Goal: Task Accomplishment & Management: Complete application form

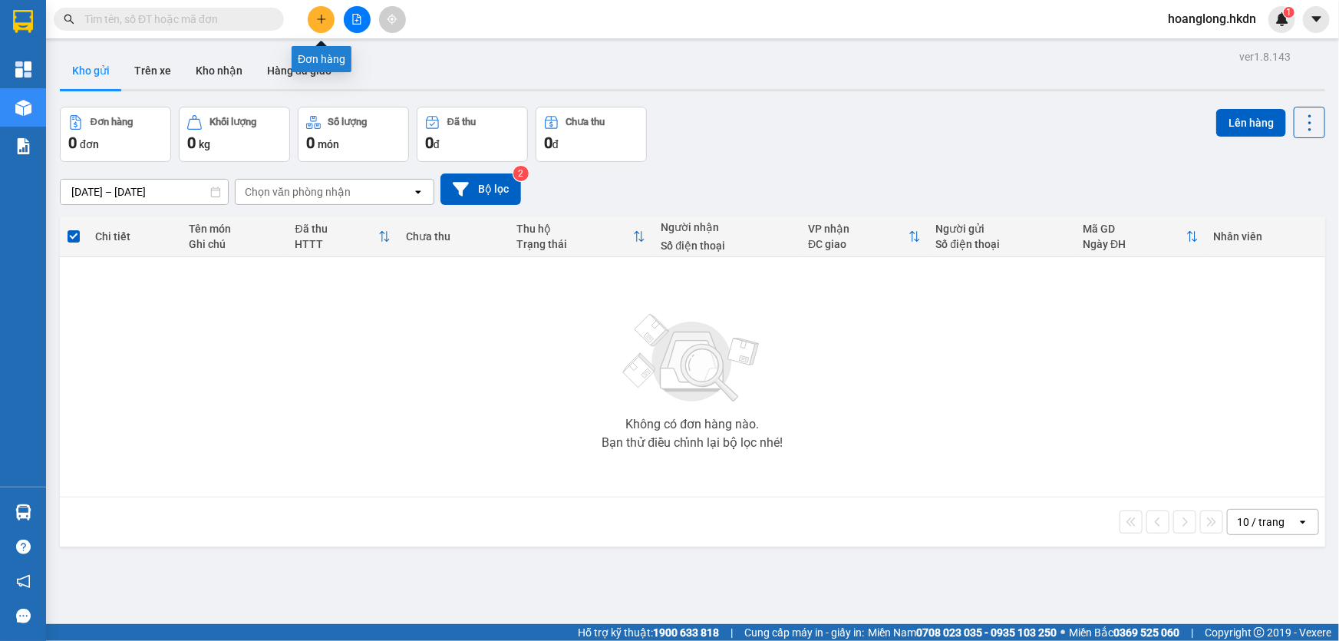
click at [314, 6] on div at bounding box center [356, 19] width 115 height 27
click at [329, 17] on button at bounding box center [321, 19] width 27 height 27
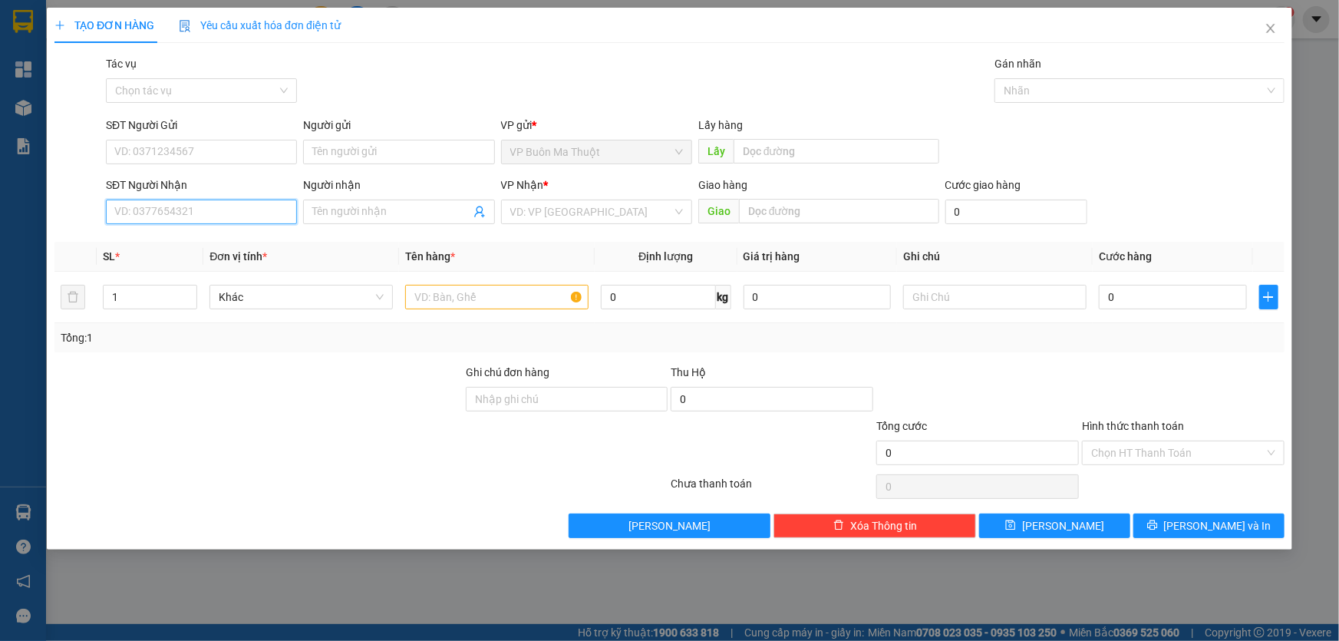
click at [264, 203] on input "SĐT Người Nhận" at bounding box center [201, 212] width 191 height 25
type input "0369996996"
click at [534, 221] on input "search" at bounding box center [591, 211] width 162 height 23
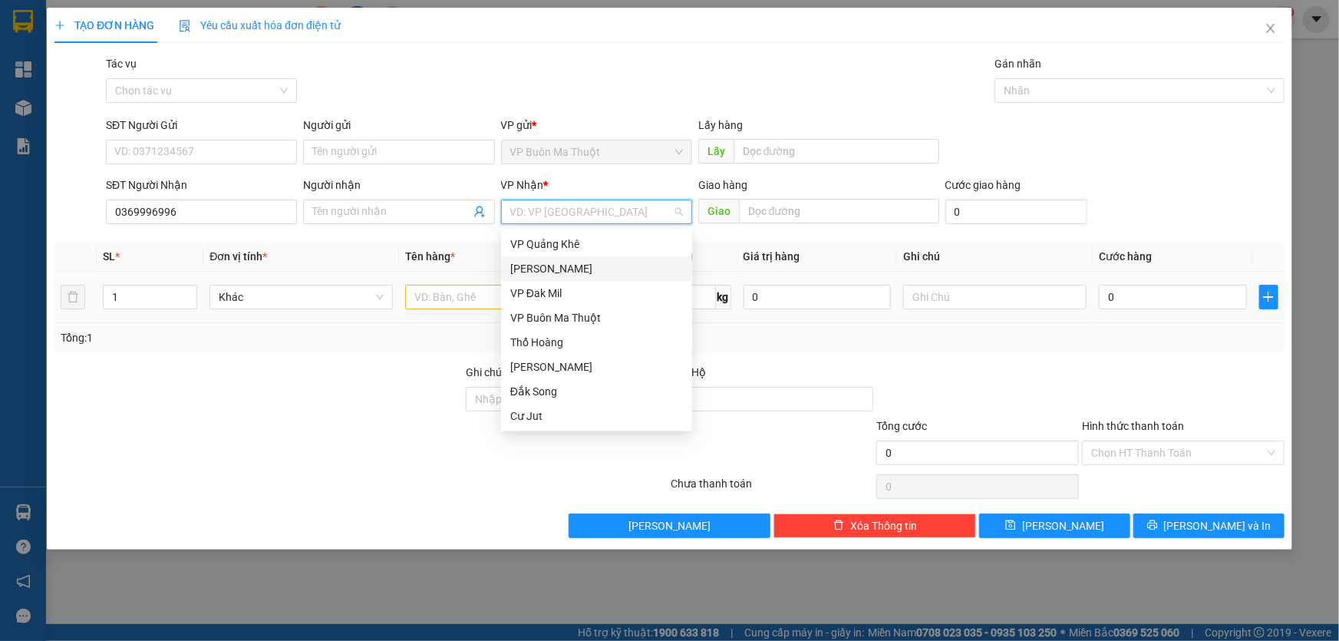
drag, startPoint x: 533, startPoint y: 270, endPoint x: 477, endPoint y: 315, distance: 71.6
click at [533, 269] on div "[PERSON_NAME]" at bounding box center [596, 268] width 173 height 17
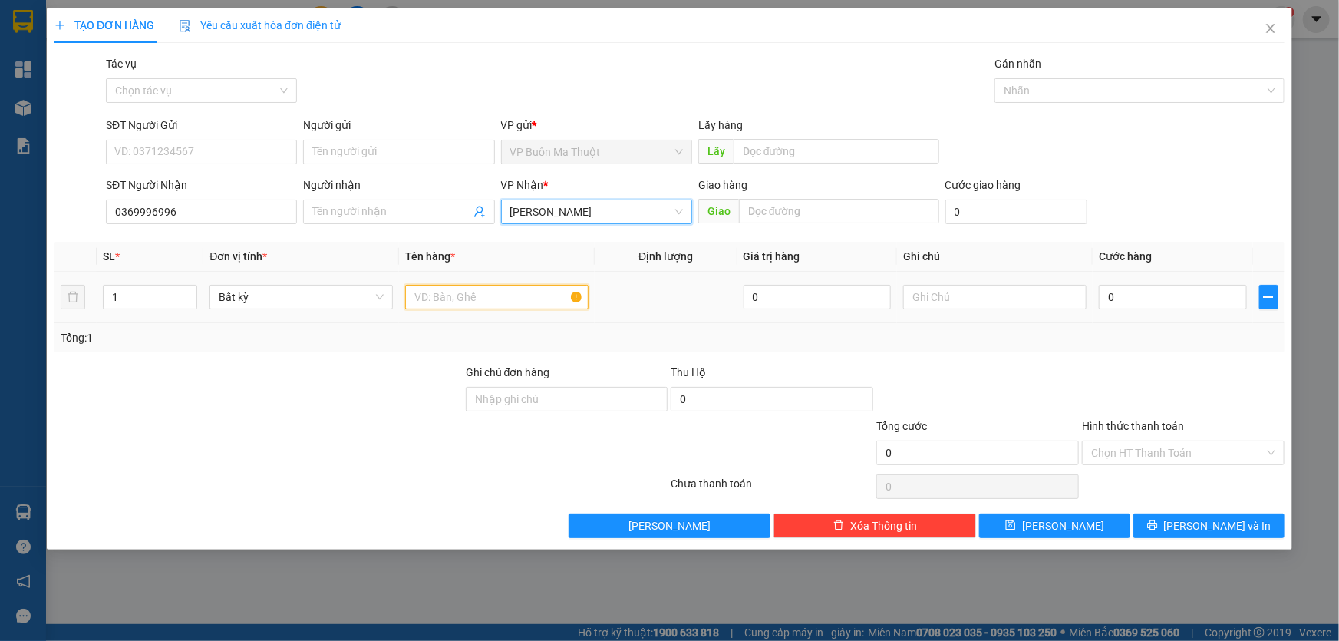
click at [473, 304] on input "text" at bounding box center [496, 297] width 183 height 25
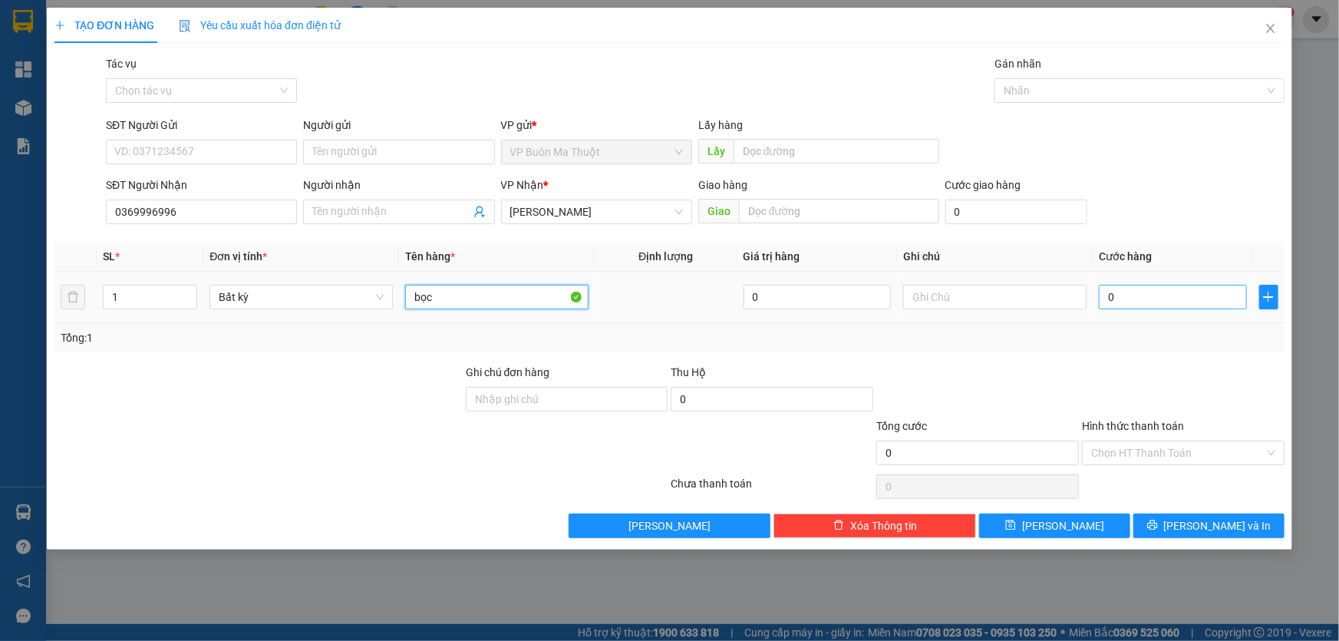
type input "bọc"
click at [1185, 295] on input "0" at bounding box center [1173, 297] width 148 height 25
type input "3"
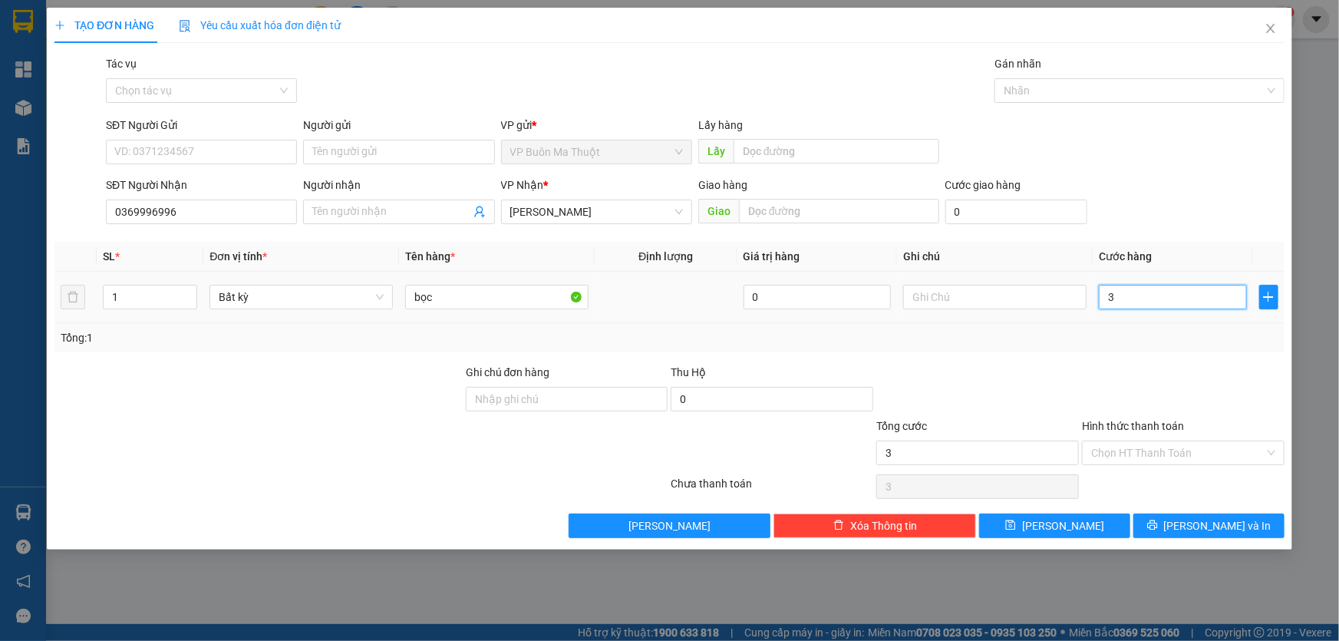
type input "30"
type input "300"
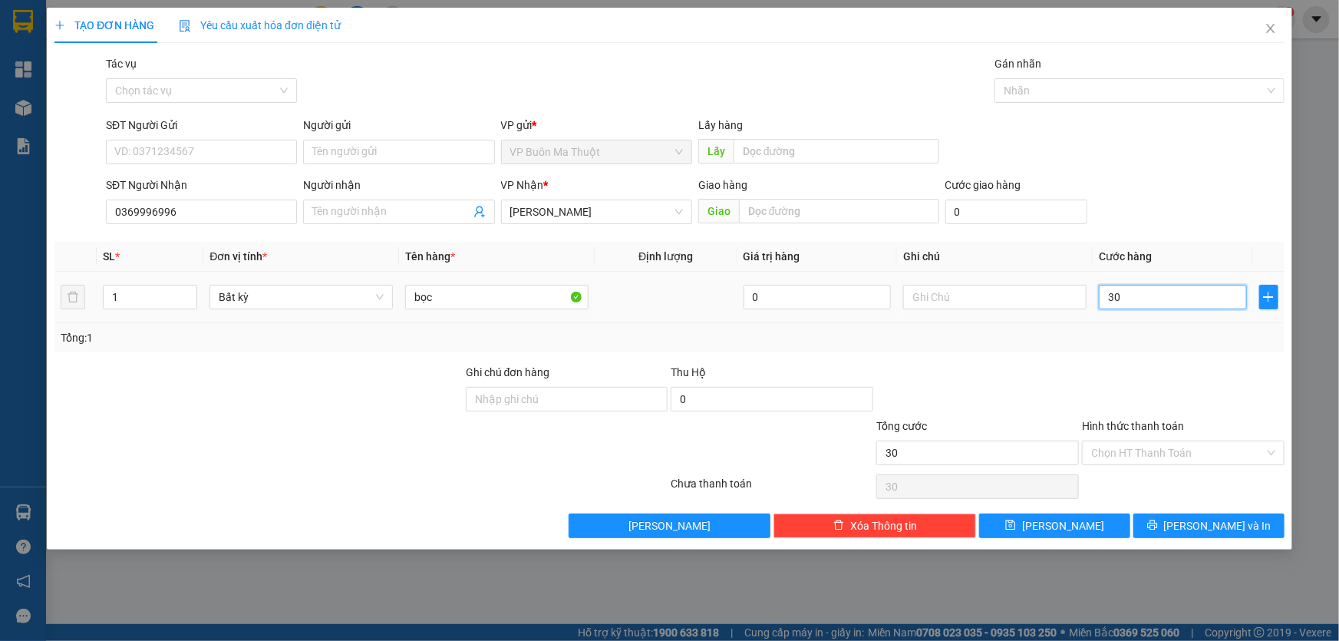
type input "300"
type input "3.000"
type input "30.000"
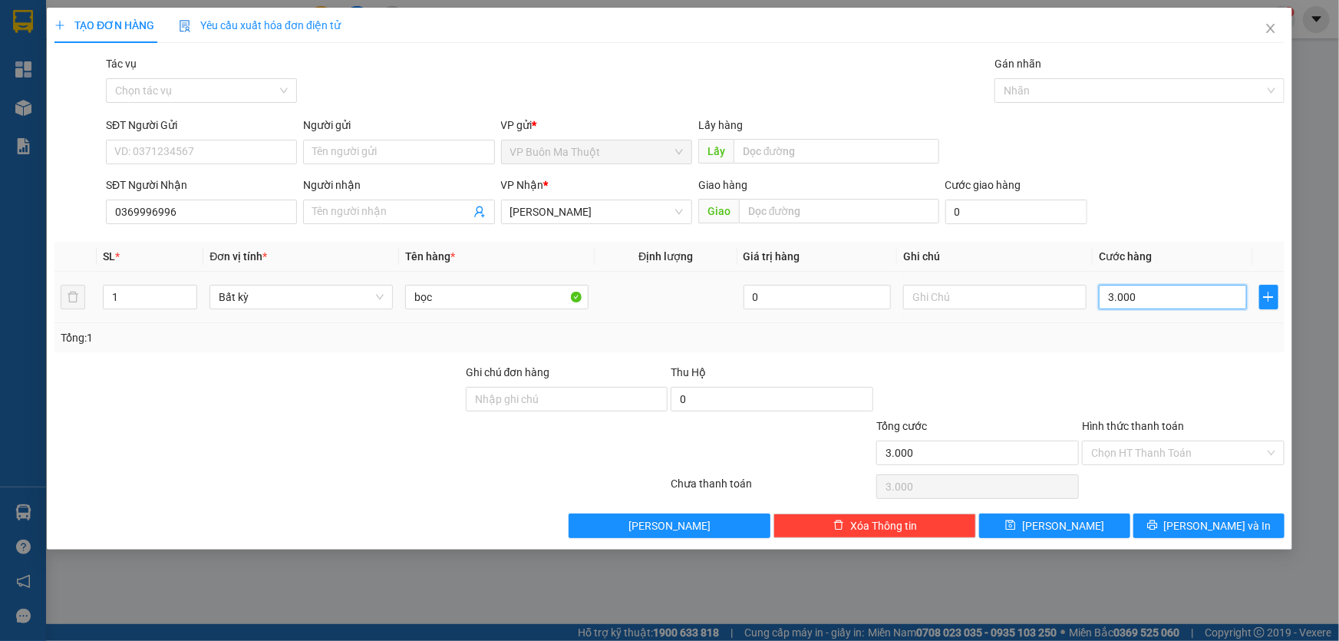
type input "30.000"
click at [1071, 530] on span "[PERSON_NAME]" at bounding box center [1063, 525] width 82 height 17
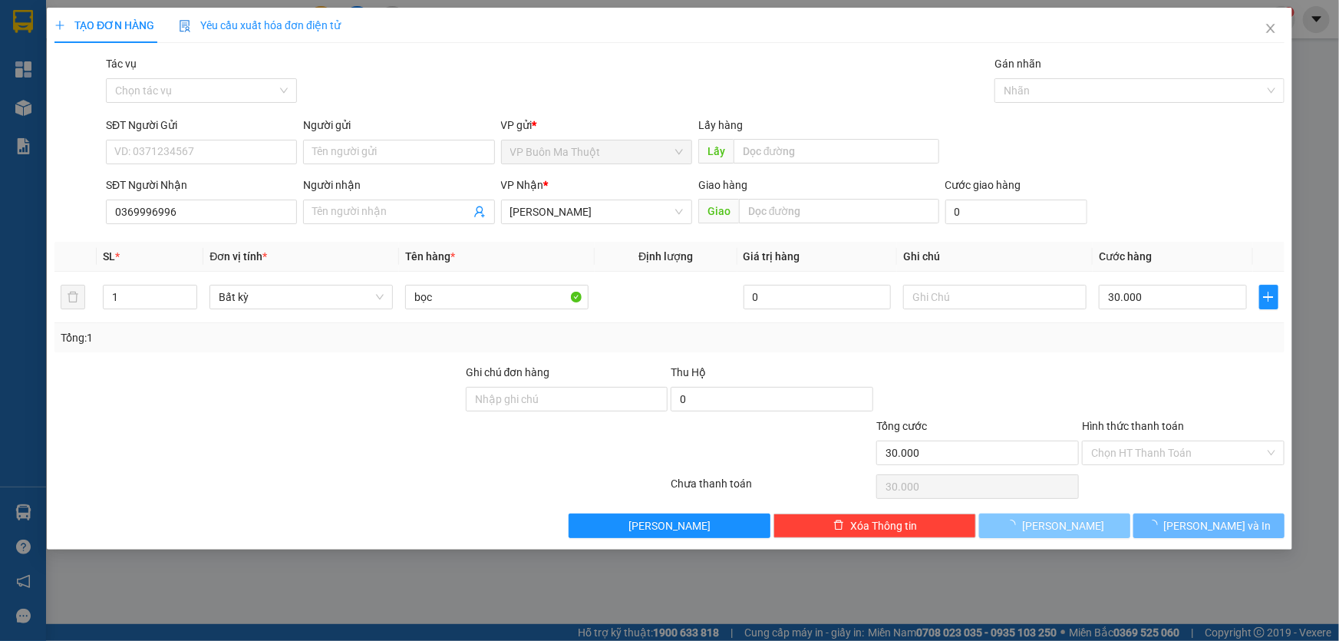
type input "0"
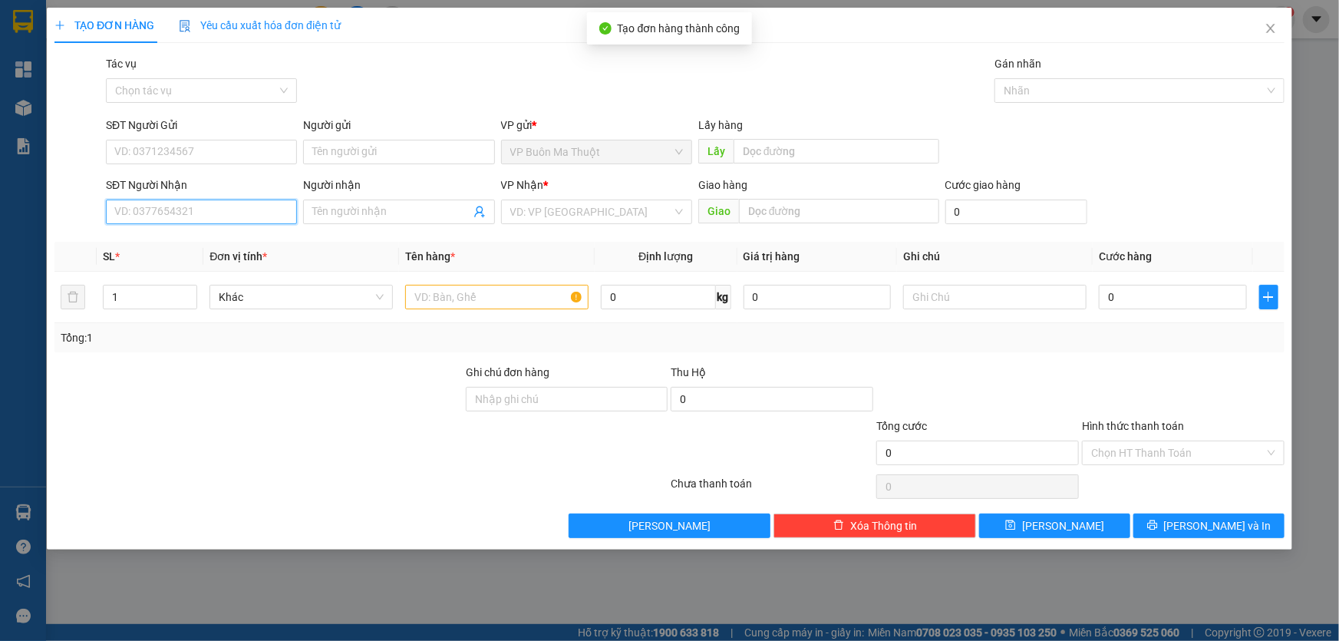
click at [236, 217] on input "SĐT Người Nhận" at bounding box center [201, 212] width 191 height 25
click at [200, 213] on input "SĐT Người Nhận" at bounding box center [201, 212] width 191 height 25
type input "0931404555"
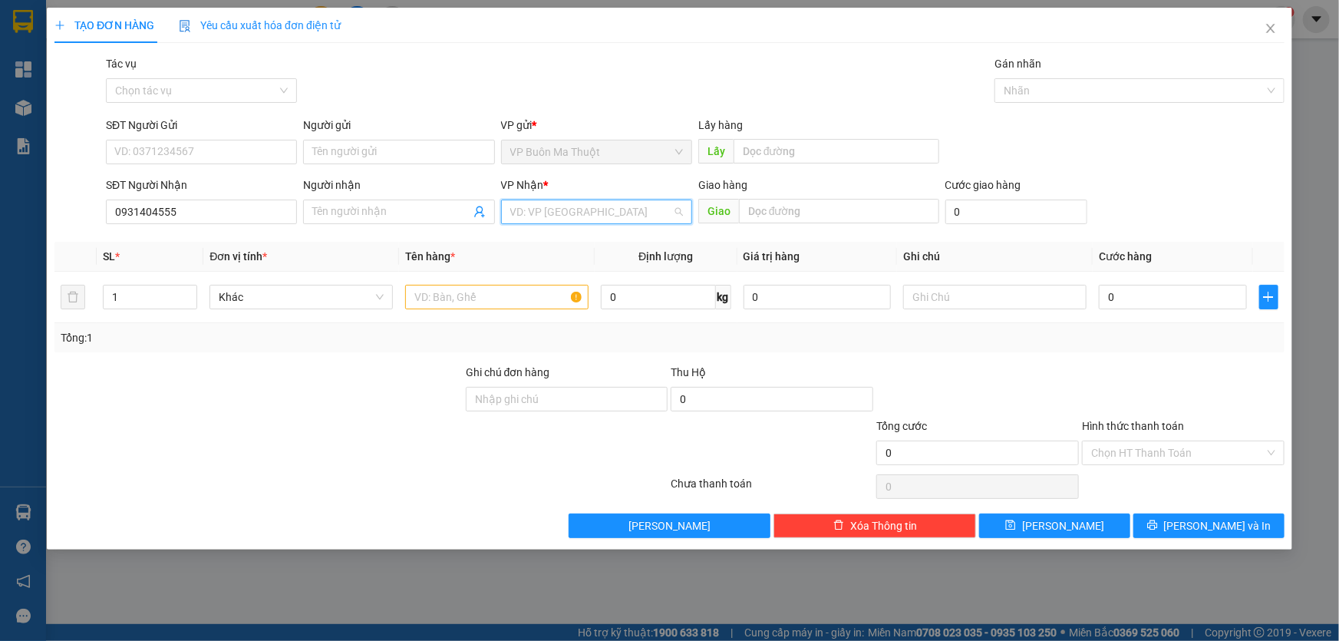
click at [566, 220] on input "search" at bounding box center [591, 211] width 162 height 23
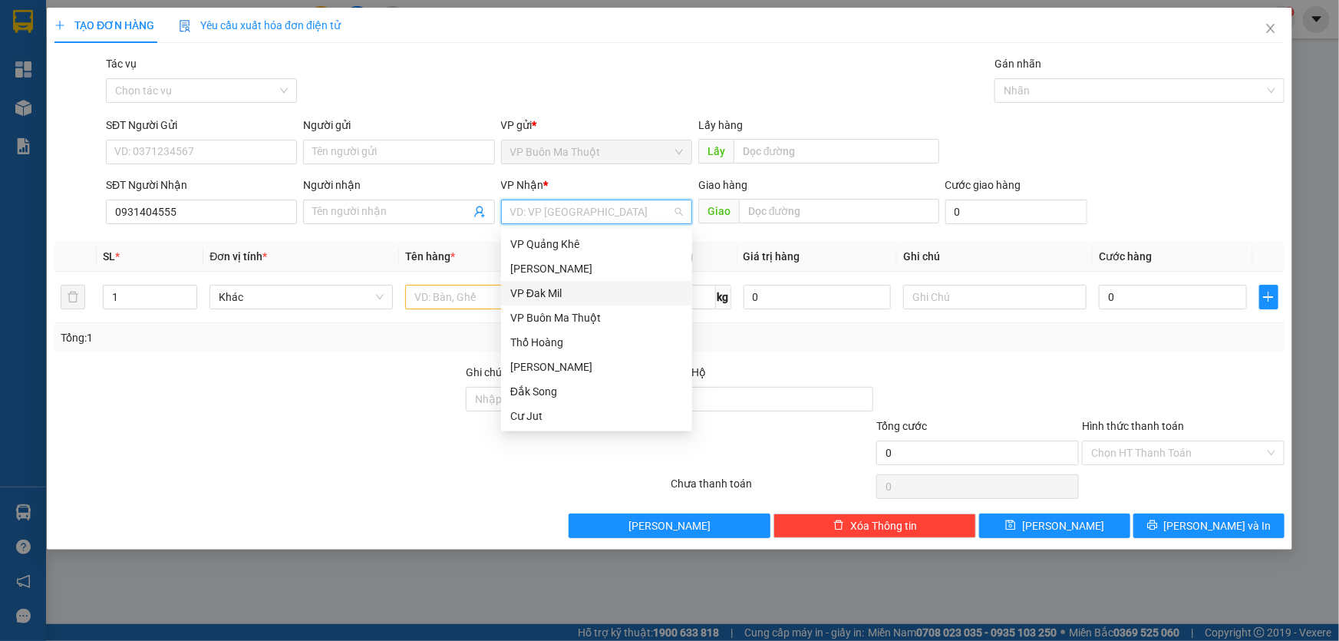
click at [557, 292] on div "VP Đak Mil" at bounding box center [596, 293] width 173 height 17
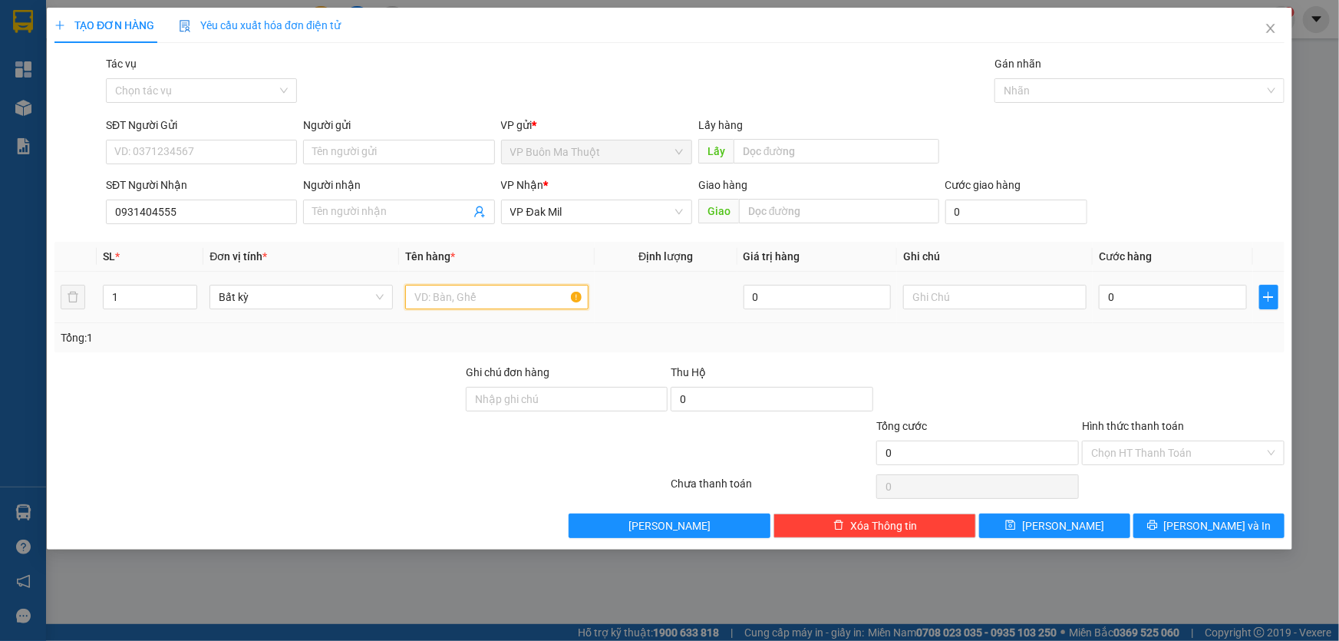
click at [496, 293] on input "text" at bounding box center [496, 297] width 183 height 25
type input "bao gạo"
click at [1196, 297] on input "0" at bounding box center [1173, 297] width 148 height 25
type input "5"
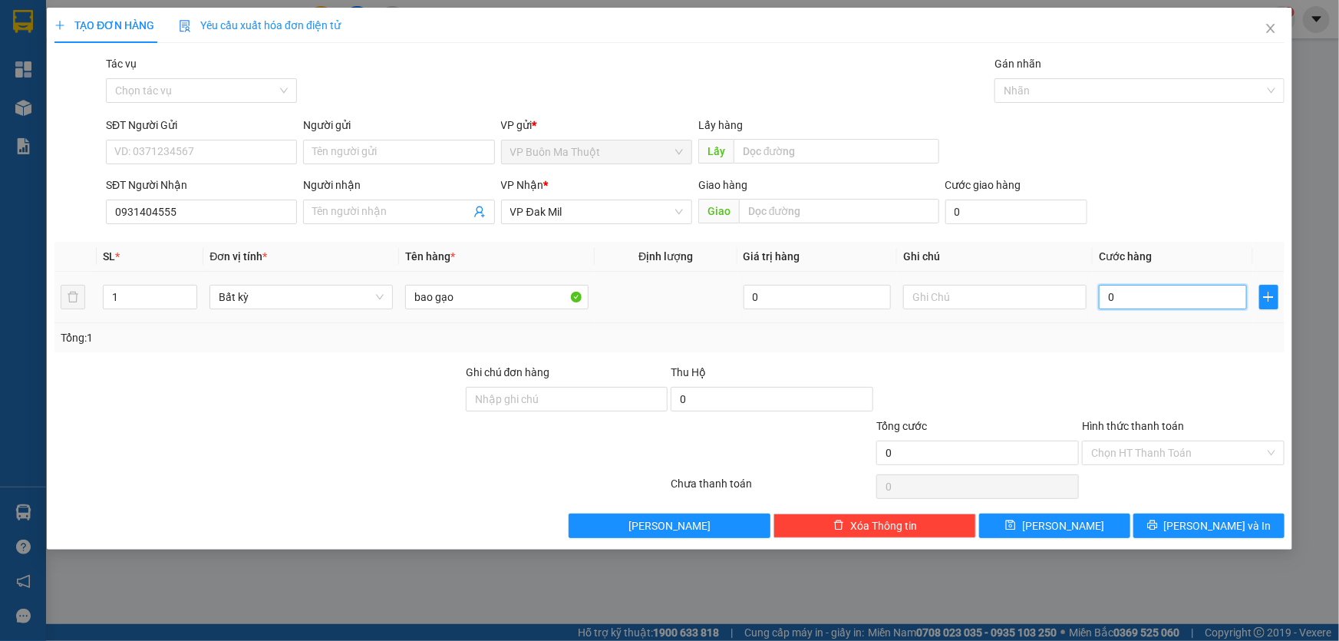
type input "5"
type input "50"
type input "500"
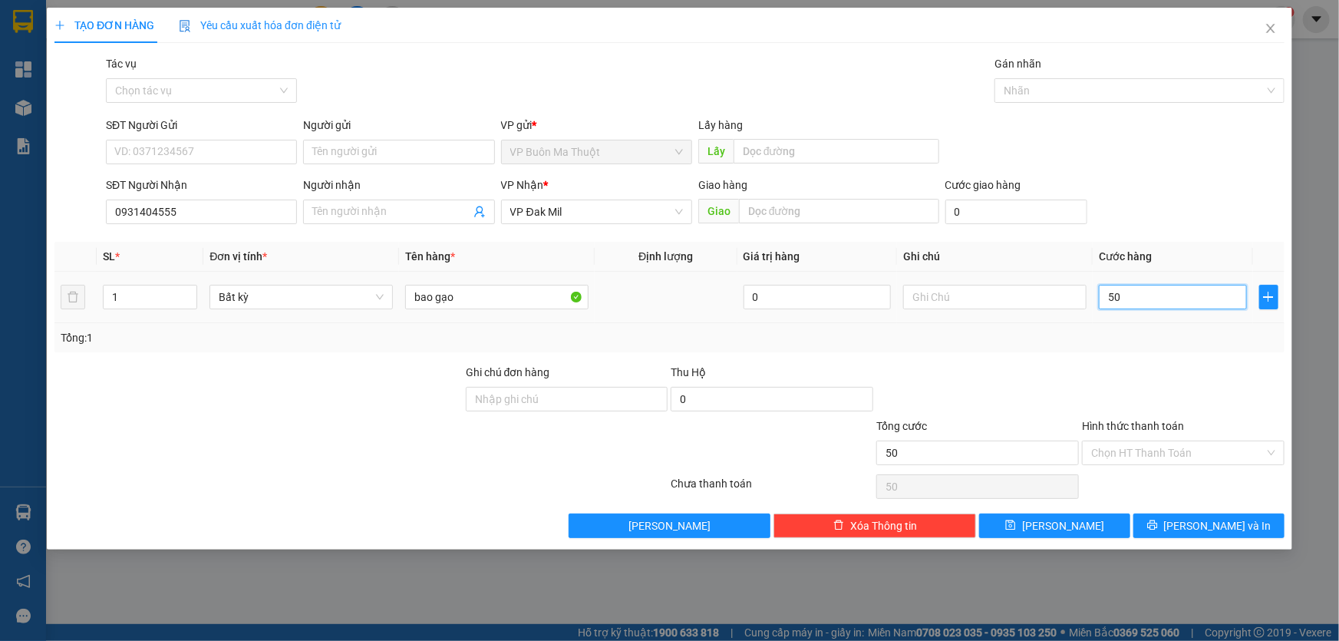
type input "500"
type input "5.000"
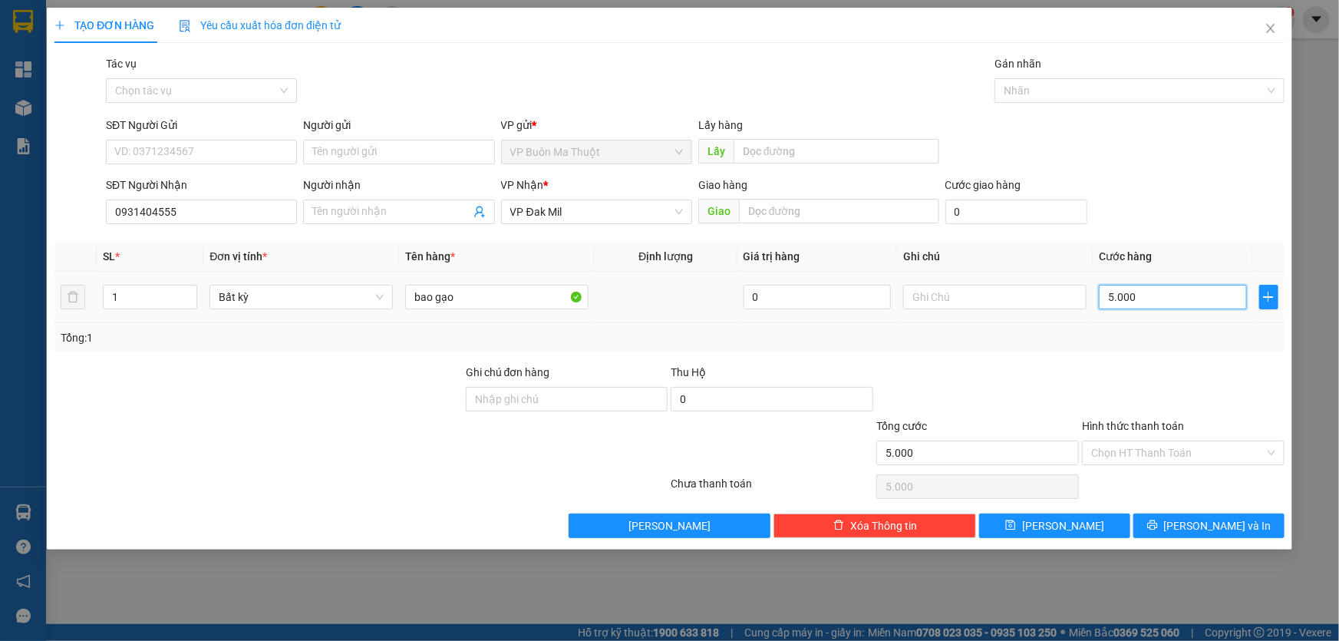
type input "50.000"
click at [1068, 524] on span "[PERSON_NAME]" at bounding box center [1063, 525] width 82 height 17
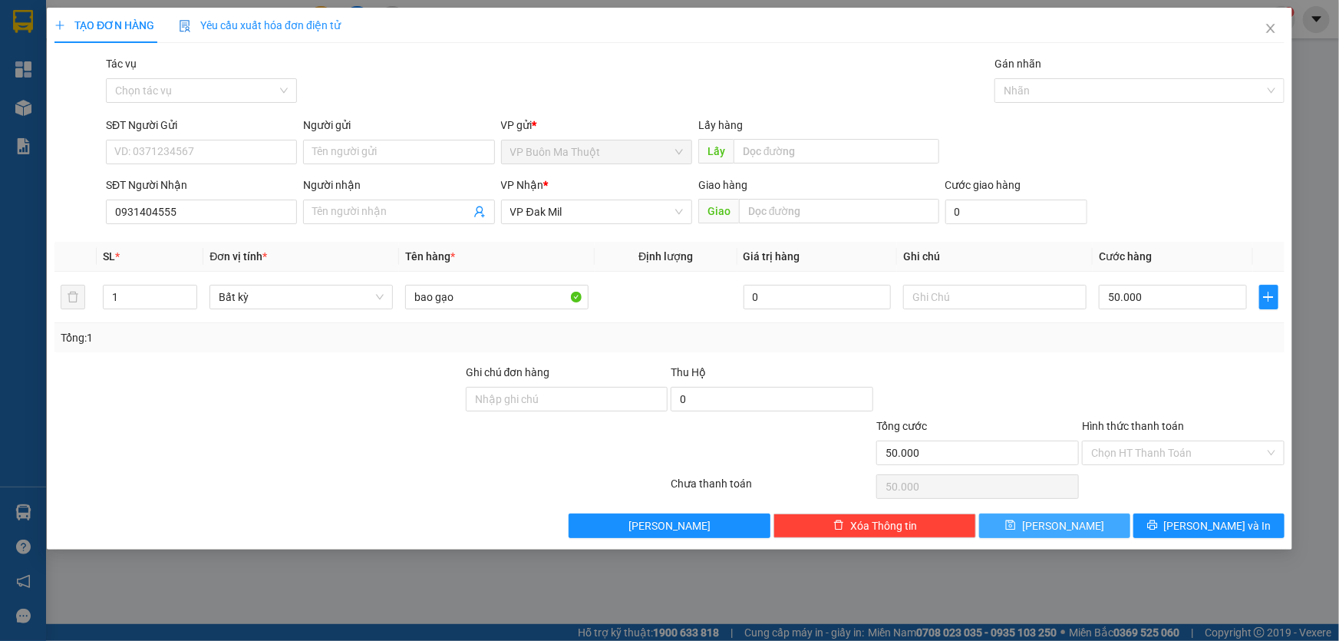
type input "0"
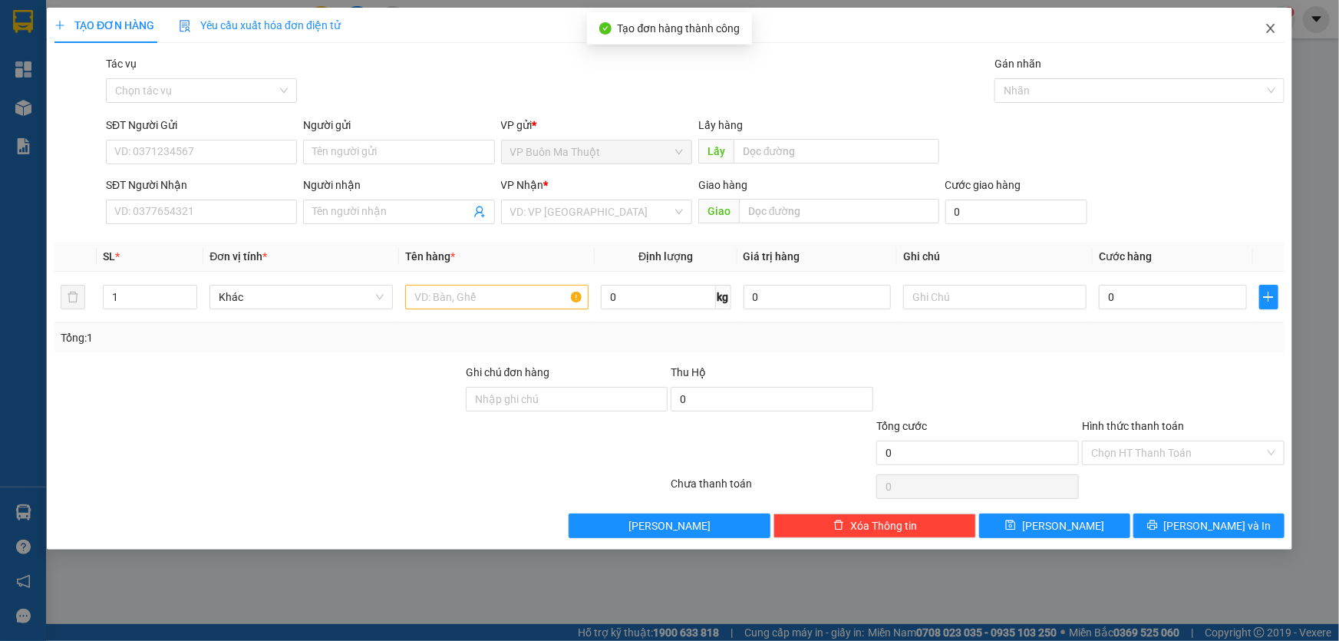
click at [1266, 29] on icon "close" at bounding box center [1271, 28] width 12 height 12
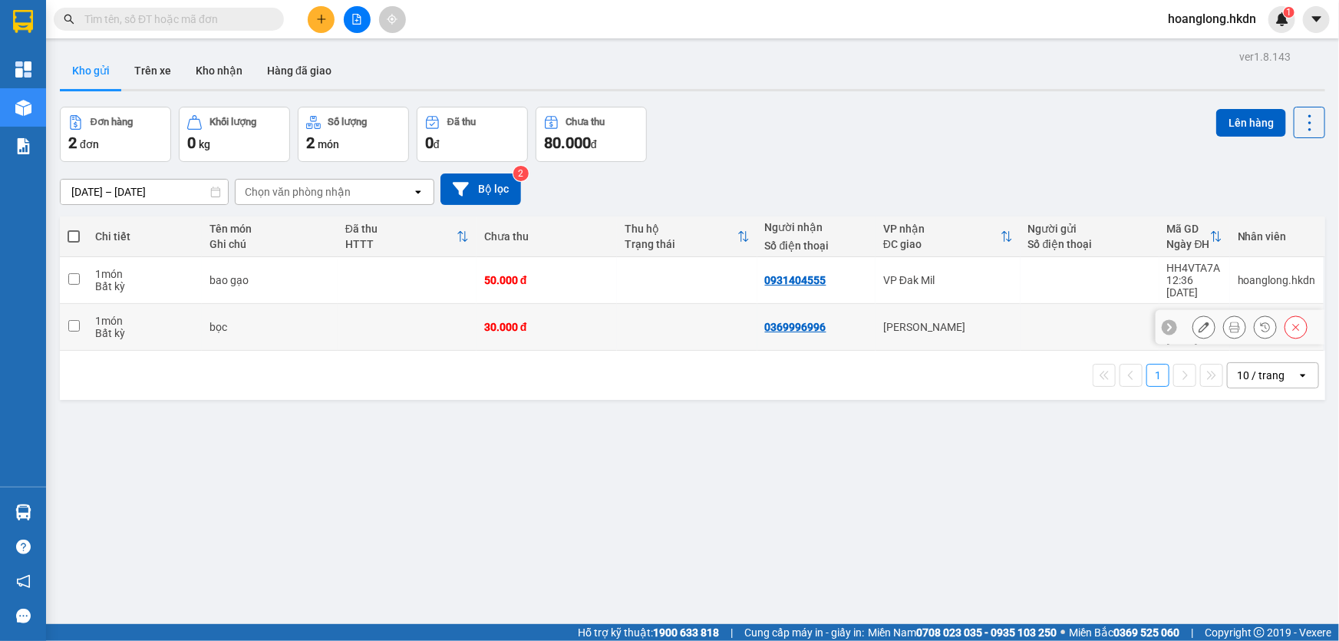
click at [629, 309] on td at bounding box center [687, 327] width 140 height 47
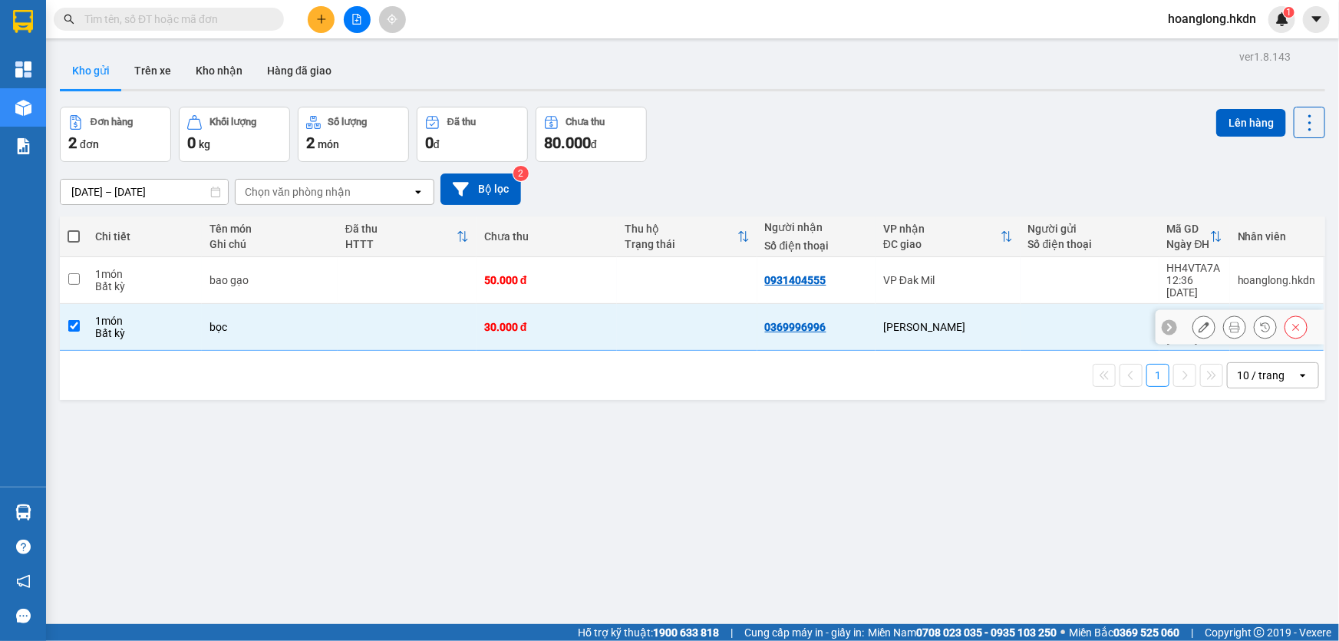
checkbox input "true"
click at [632, 279] on td at bounding box center [687, 280] width 140 height 47
checkbox input "true"
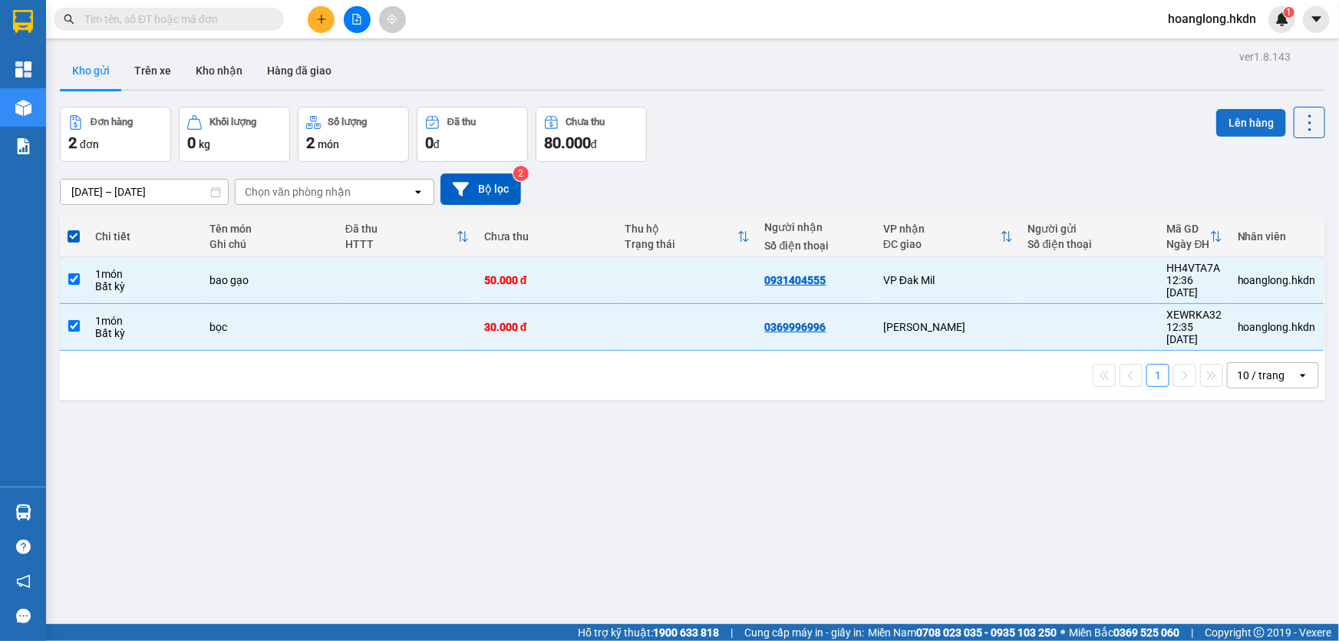
click at [1218, 120] on button "Lên hàng" at bounding box center [1252, 123] width 70 height 28
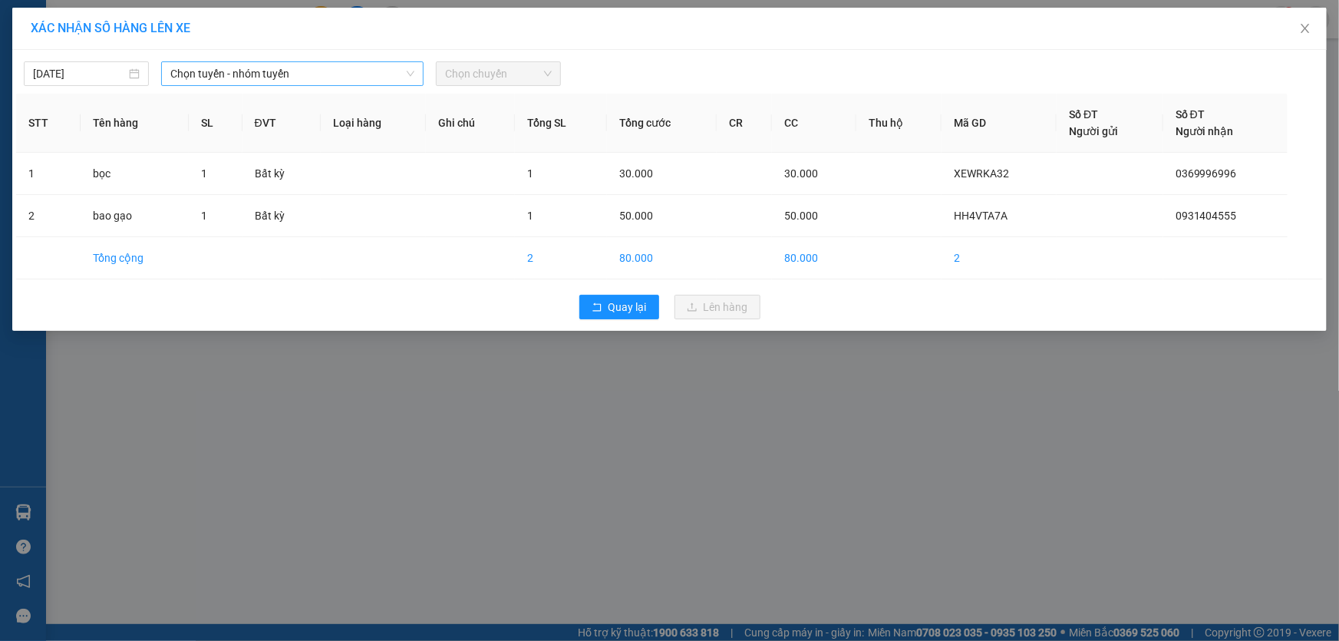
click at [321, 80] on span "Chọn tuyến - nhóm tuyến" at bounding box center [292, 73] width 244 height 23
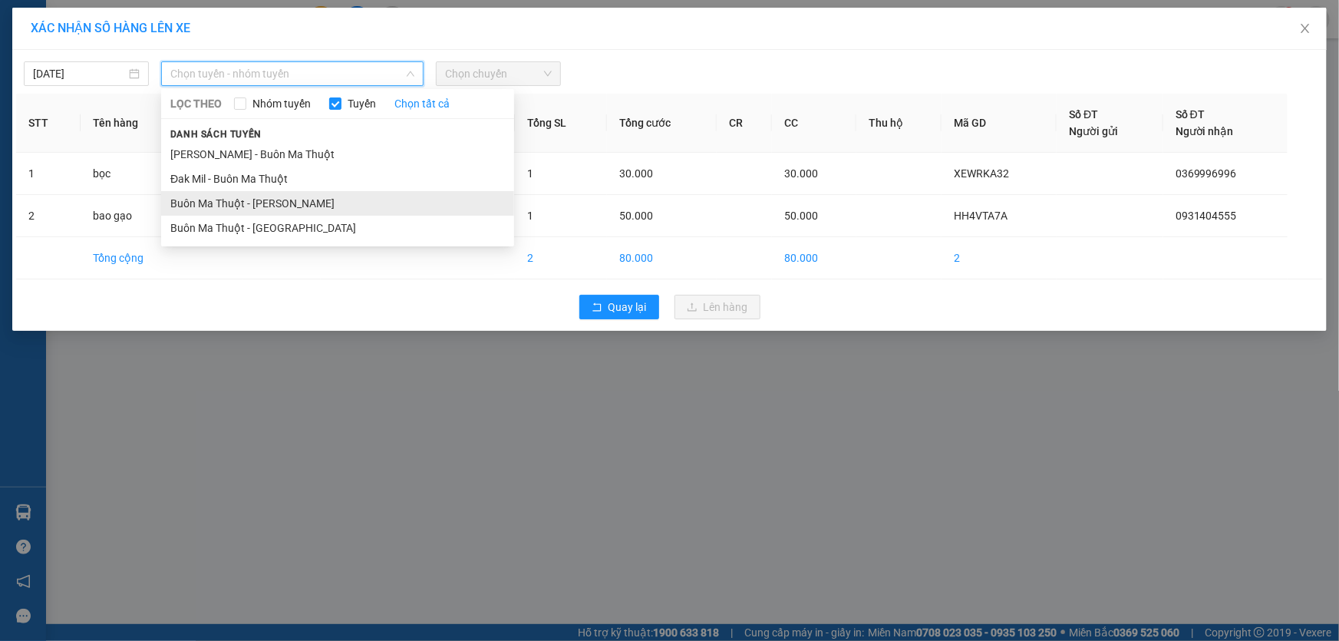
click at [308, 206] on li "Buôn Ma Thuột - [PERSON_NAME]" at bounding box center [337, 203] width 353 height 25
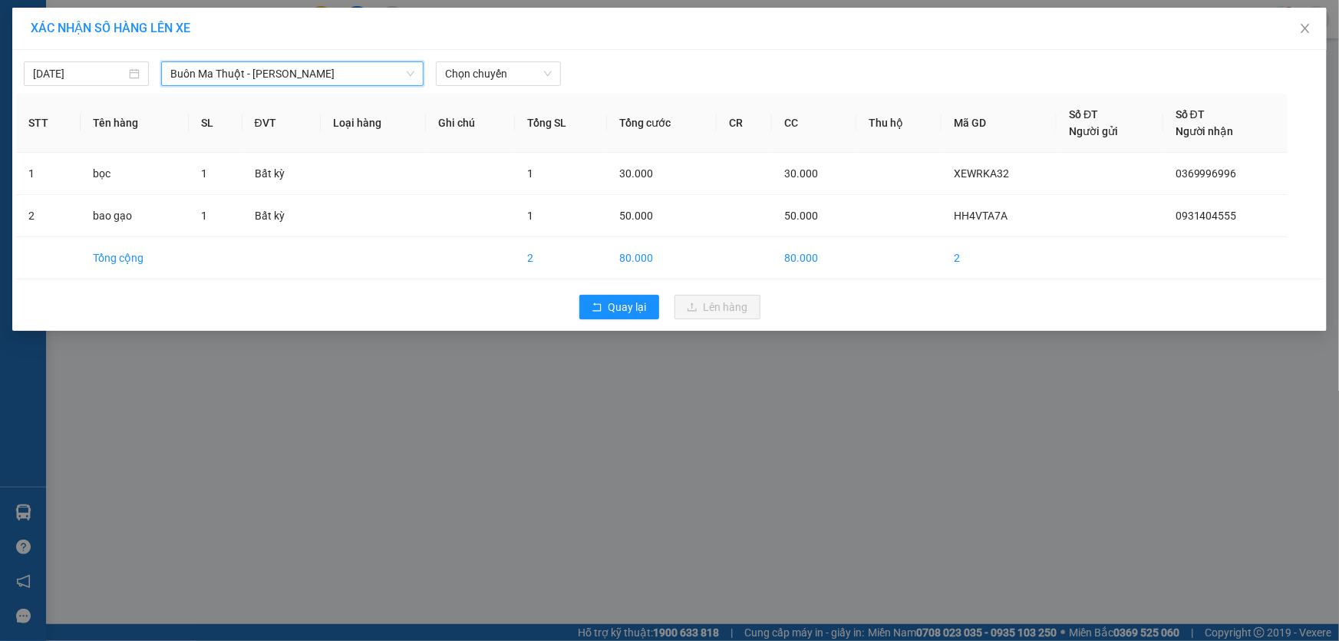
drag, startPoint x: 350, startPoint y: 69, endPoint x: 370, endPoint y: 153, distance: 86.0
click at [350, 71] on span "Buôn Ma Thuột - [PERSON_NAME]" at bounding box center [292, 73] width 244 height 23
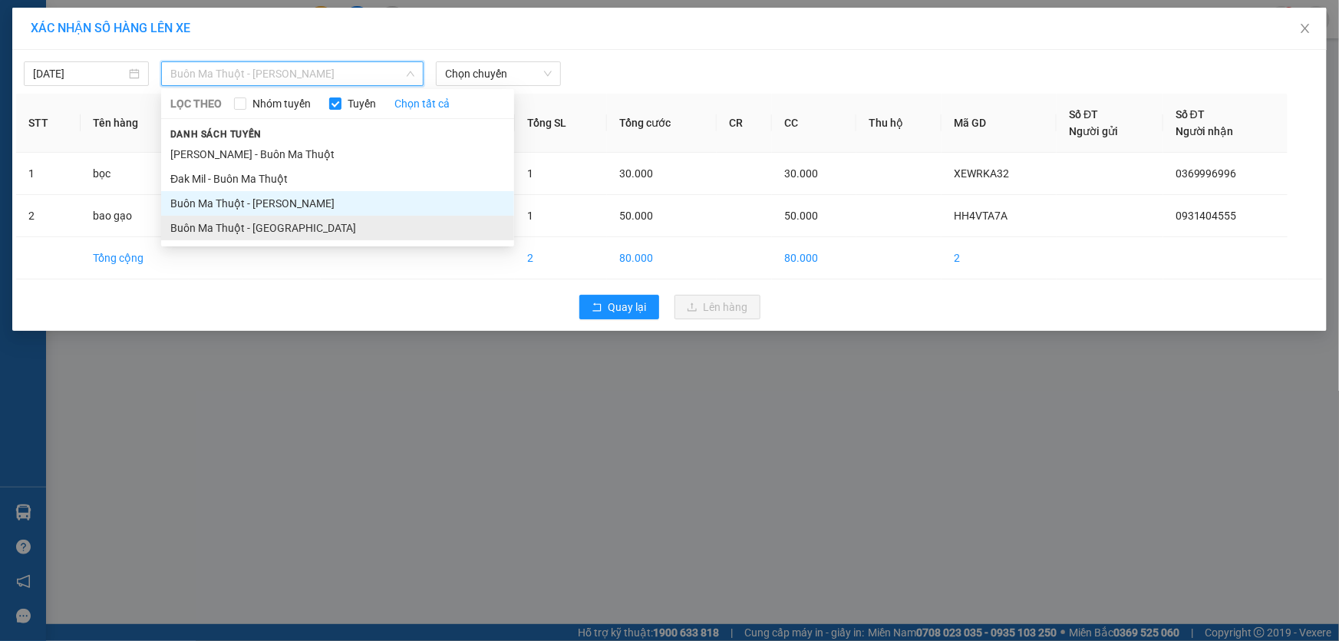
drag, startPoint x: 352, startPoint y: 235, endPoint x: 359, endPoint y: 227, distance: 10.3
click at [352, 236] on li "Buôn Ma Thuột - [GEOGRAPHIC_DATA]" at bounding box center [337, 228] width 353 height 25
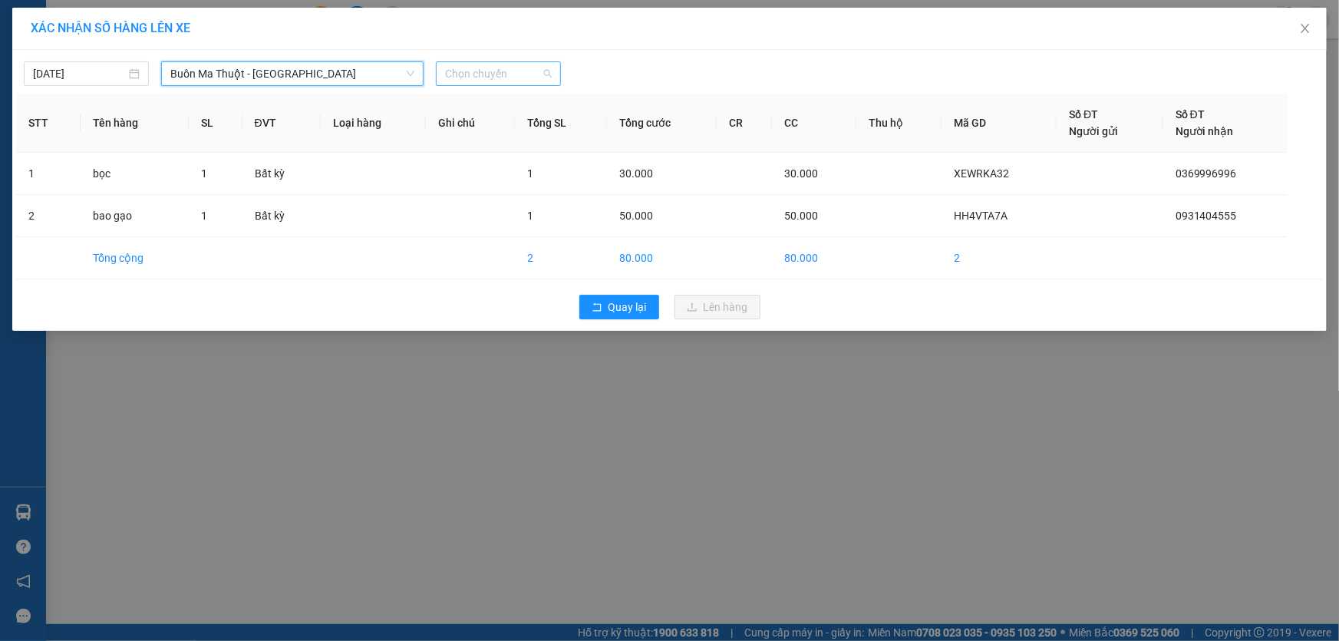
click at [500, 78] on span "Chọn chuyến" at bounding box center [498, 73] width 107 height 23
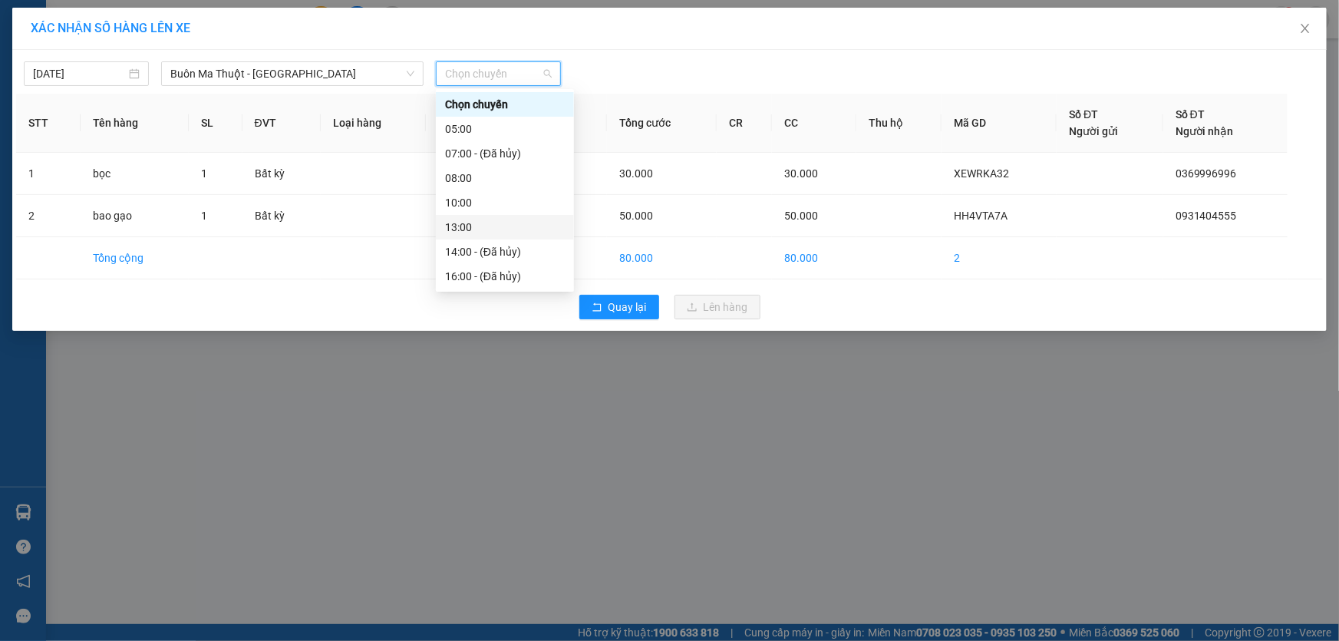
click at [479, 223] on div "13:00" at bounding box center [505, 227] width 120 height 17
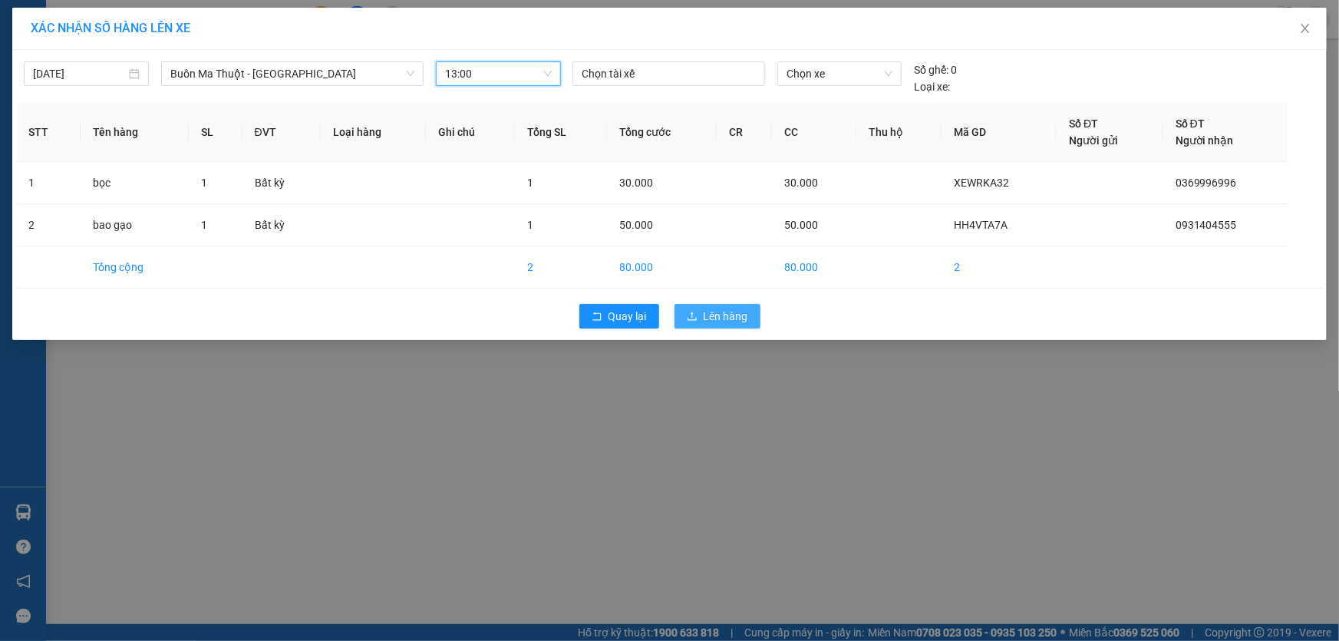
click at [690, 315] on icon "upload" at bounding box center [692, 316] width 11 height 11
